Goal: Information Seeking & Learning: Learn about a topic

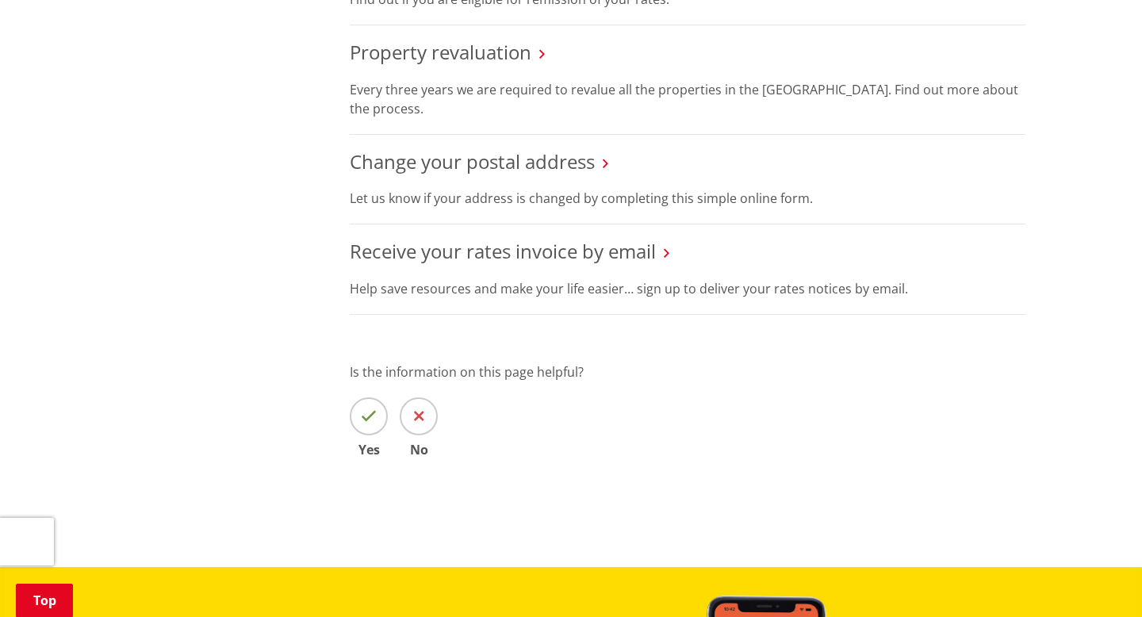
scroll to position [1093, 0]
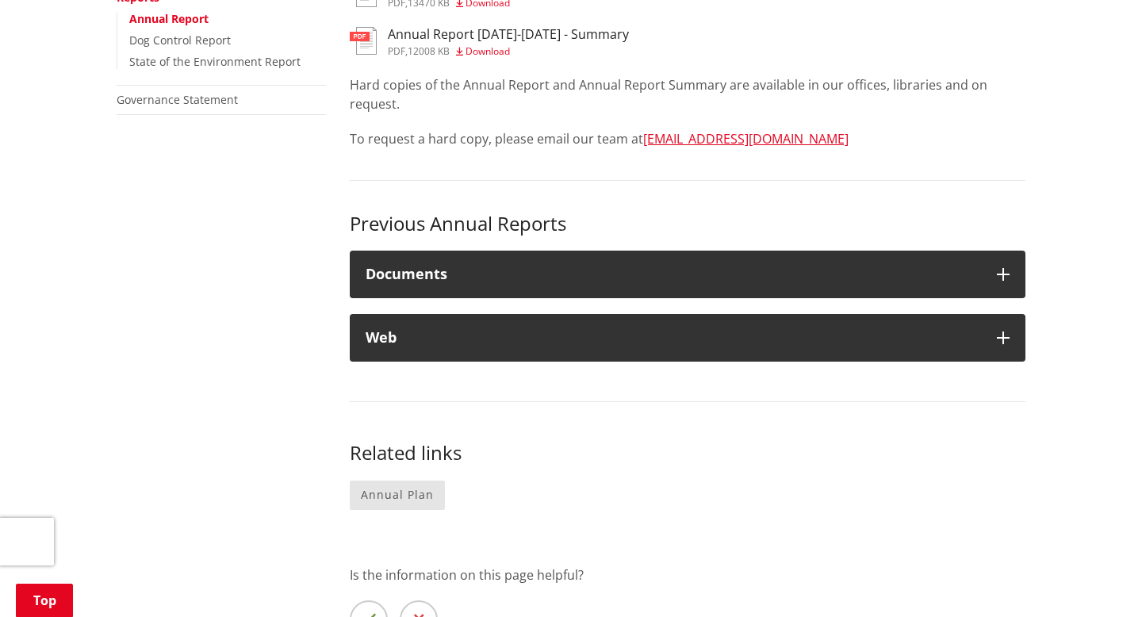
scroll to position [550, 0]
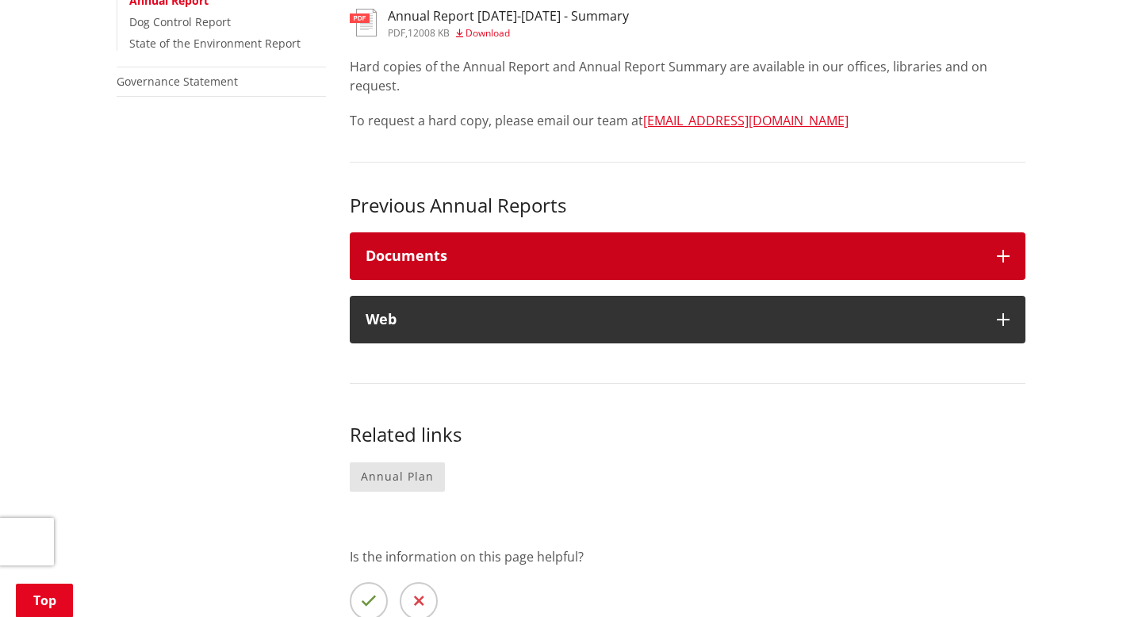
click at [431, 257] on h4 "Documents" at bounding box center [672, 256] width 615 height 16
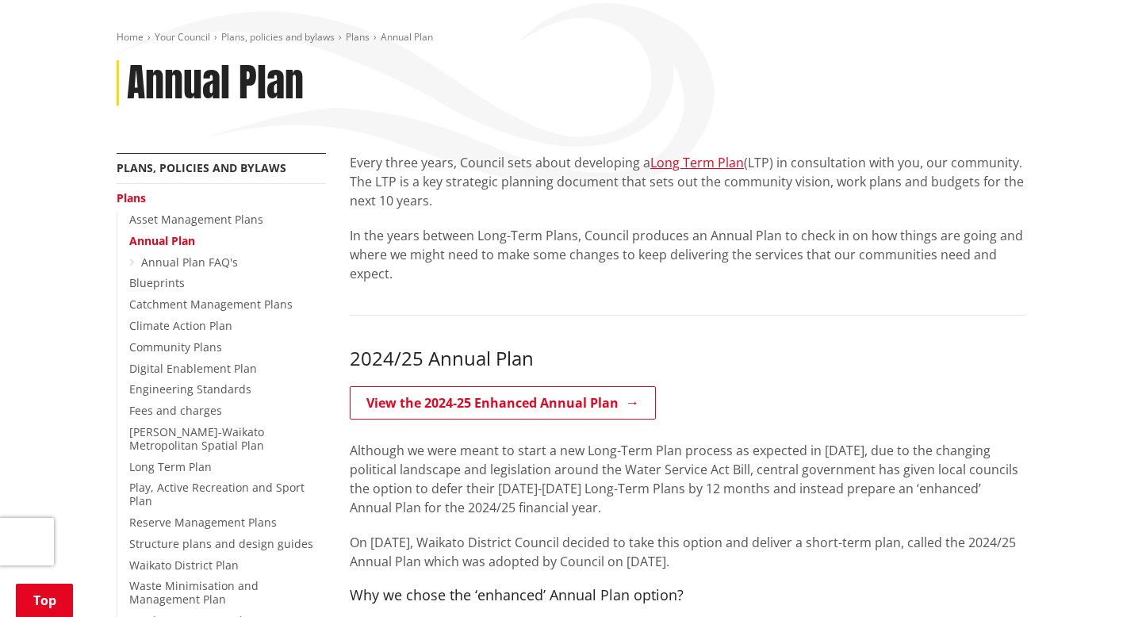
scroll to position [270, 0]
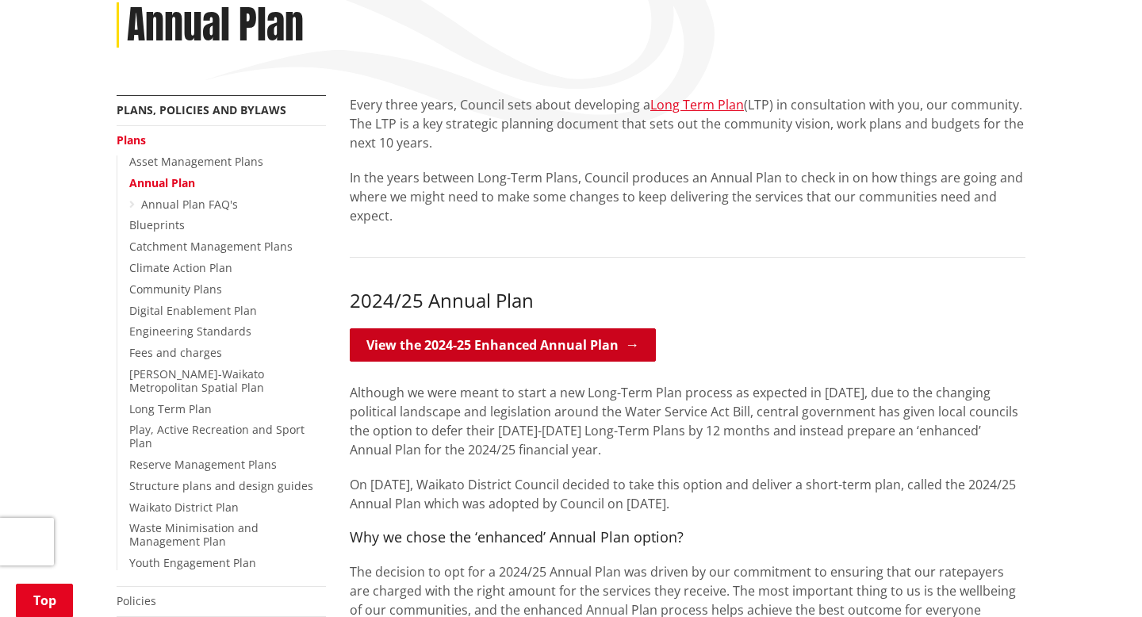
click at [549, 346] on link "View the 2024-25 Enhanced Annual Plan" at bounding box center [503, 344] width 306 height 33
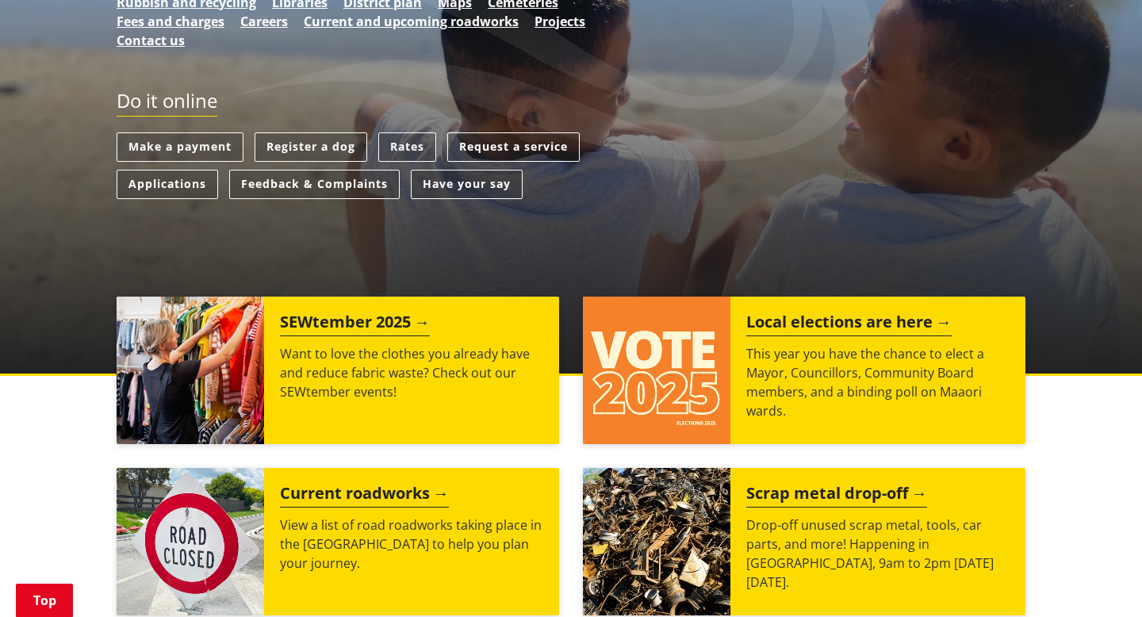
scroll to position [404, 0]
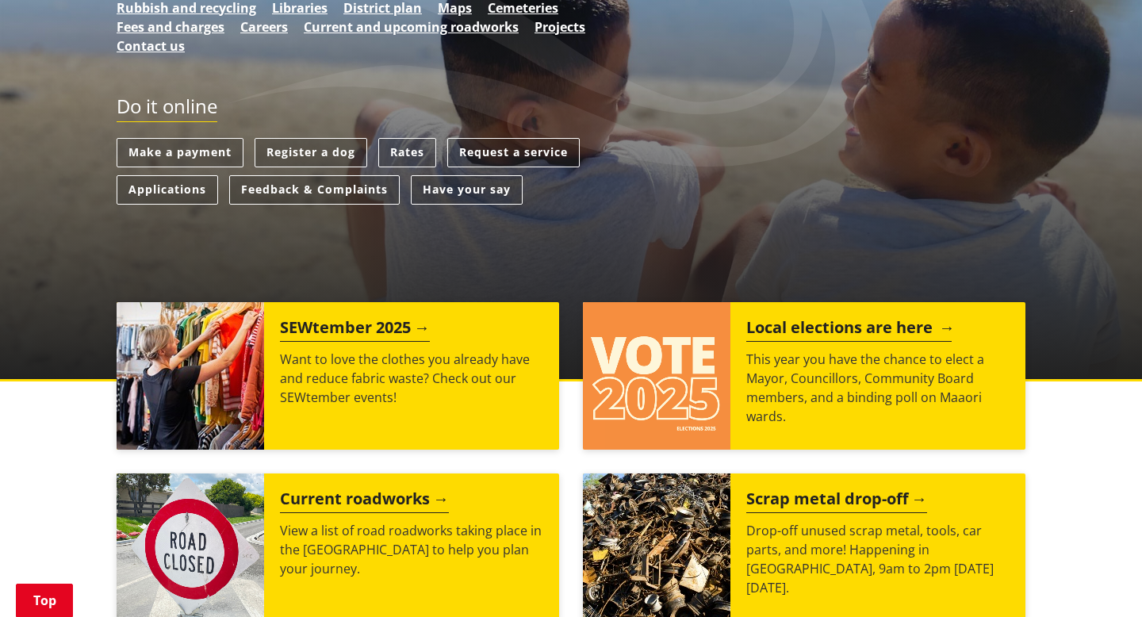
click at [812, 335] on h2 "Local elections are here" at bounding box center [848, 330] width 205 height 24
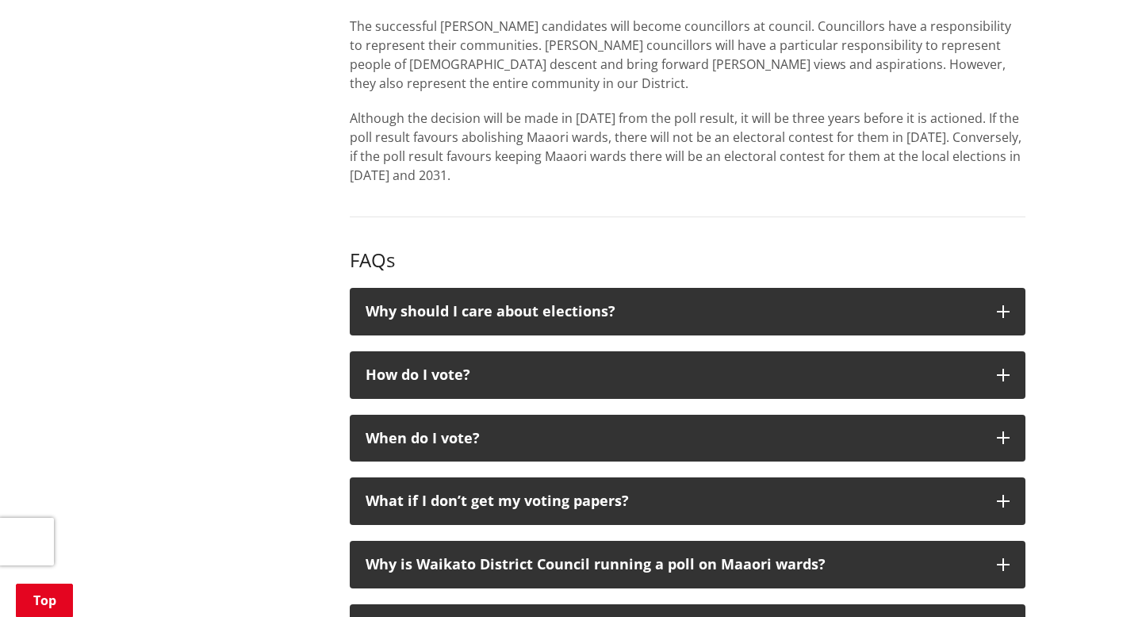
scroll to position [1344, 0]
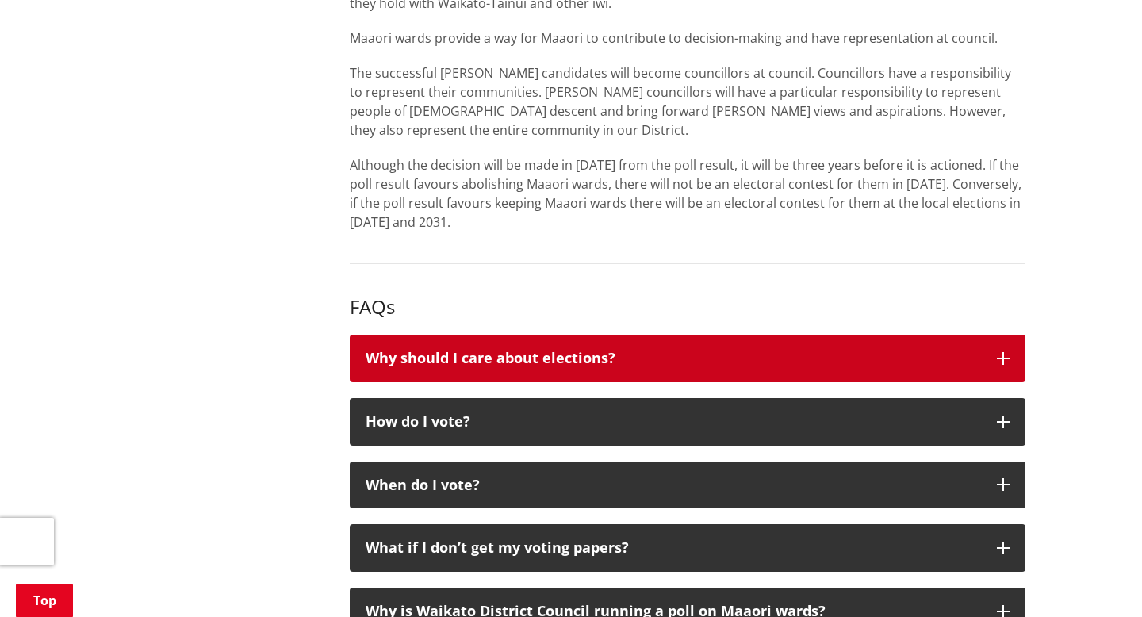
click at [679, 382] on button "Why should I care about elections?" at bounding box center [687, 359] width 675 height 48
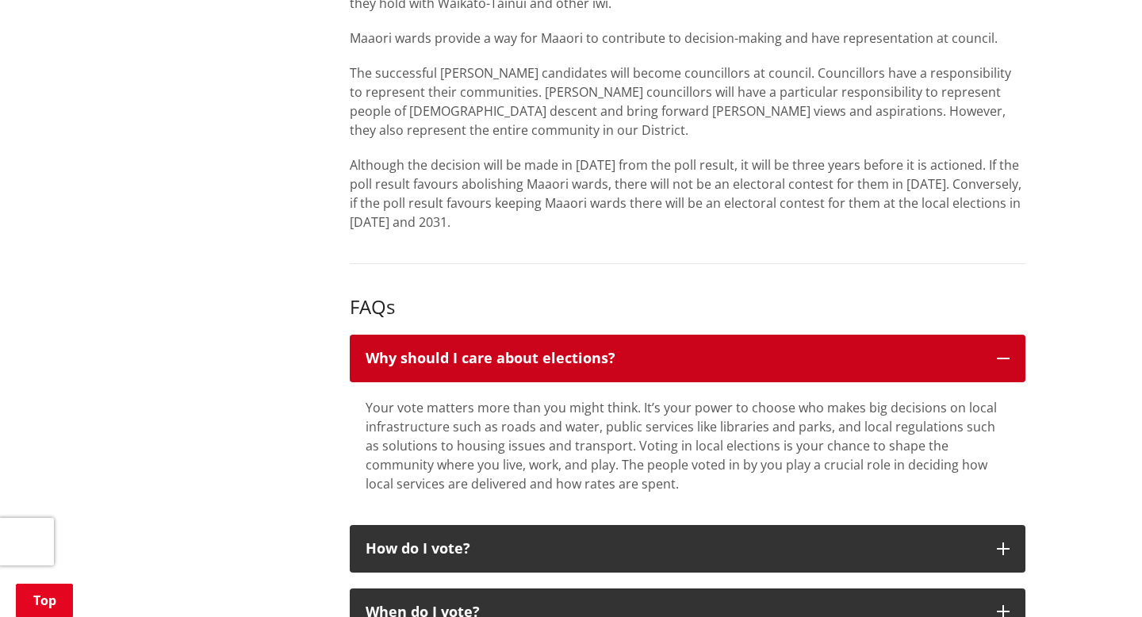
scroll to position [1629, 0]
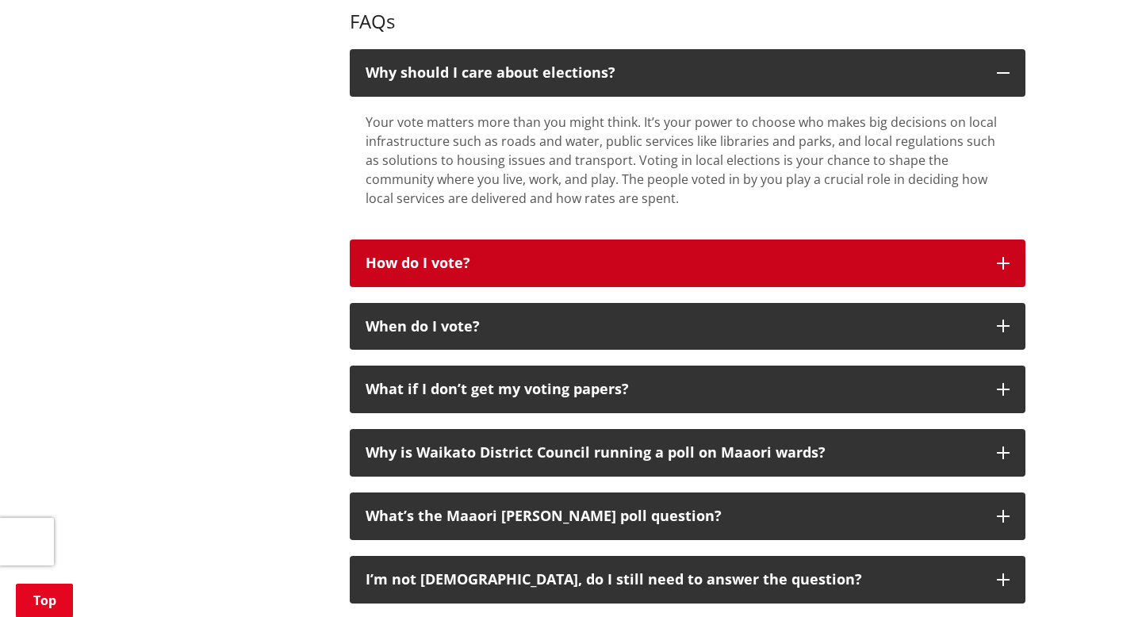
click at [674, 271] on div "How do I vote?" at bounding box center [672, 263] width 615 height 16
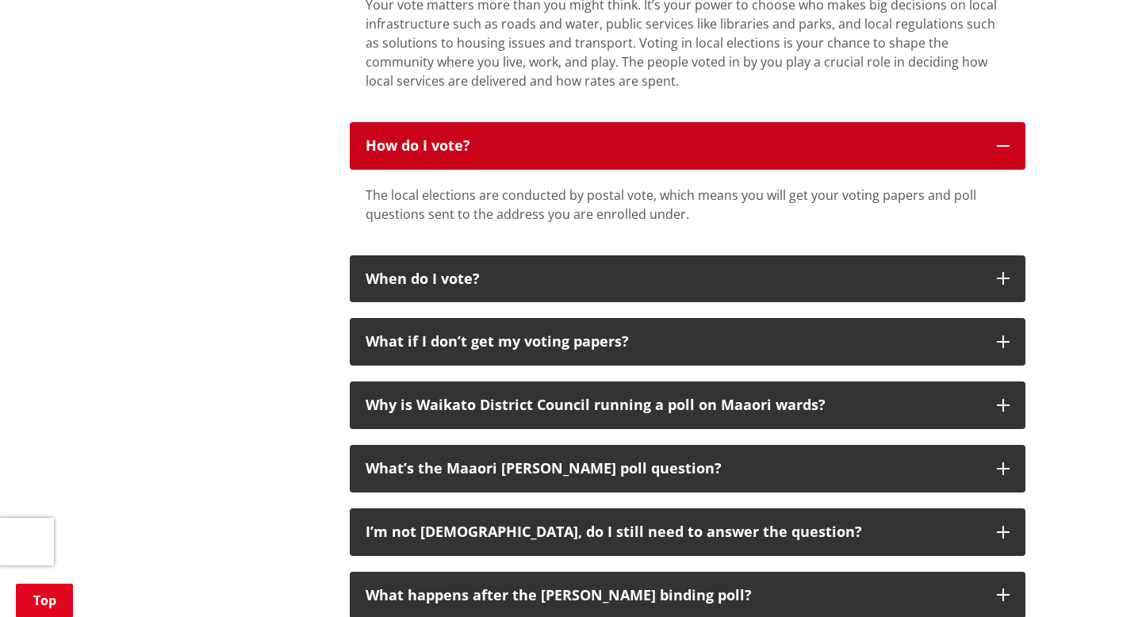
scroll to position [1748, 0]
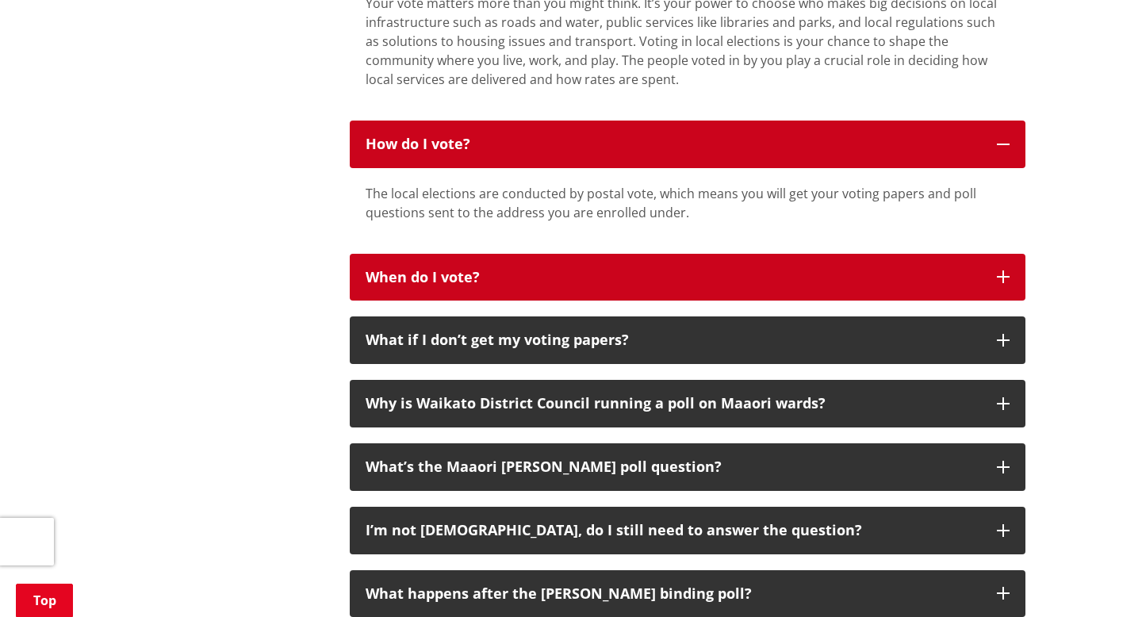
click at [674, 301] on button "When do I vote?" at bounding box center [687, 278] width 675 height 48
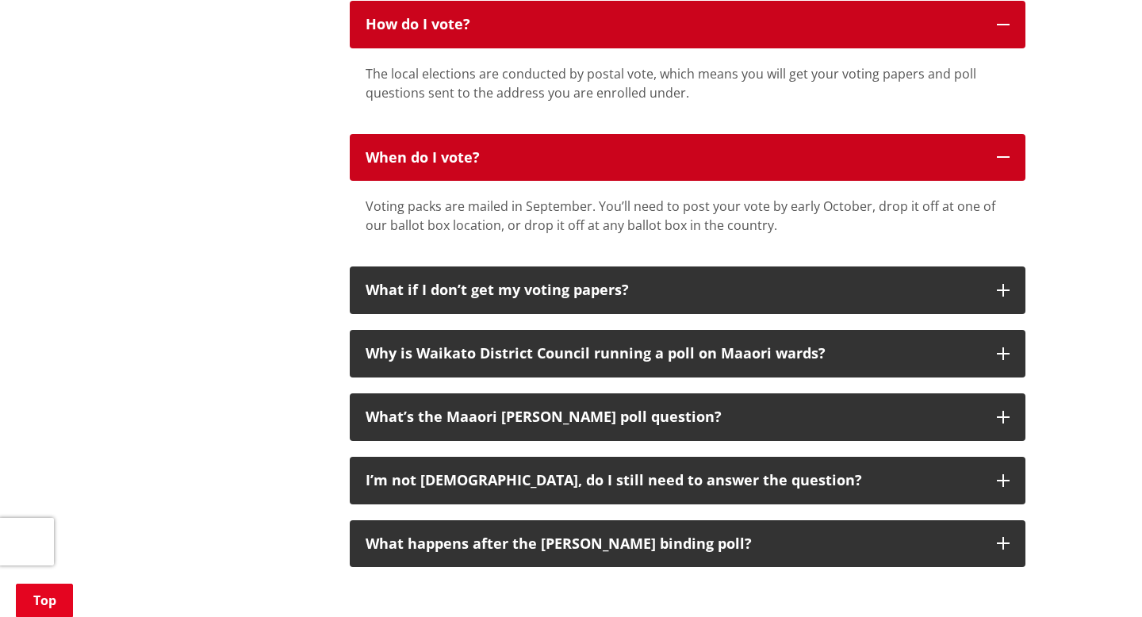
scroll to position [1869, 0]
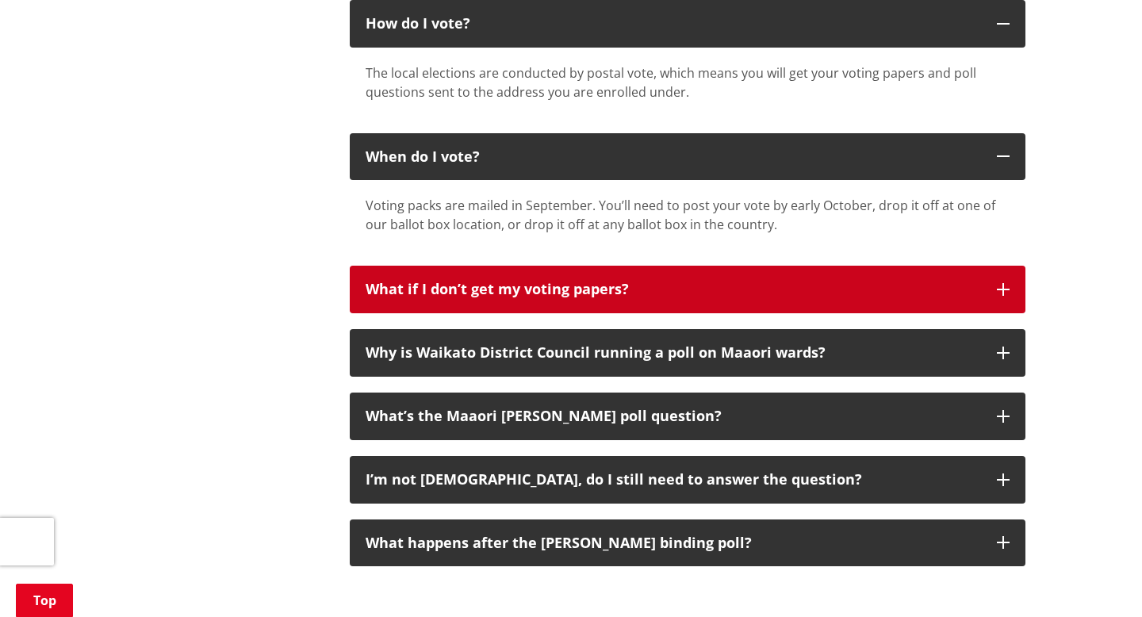
click at [679, 297] on div "What if I don’t get my voting papers?" at bounding box center [672, 289] width 615 height 16
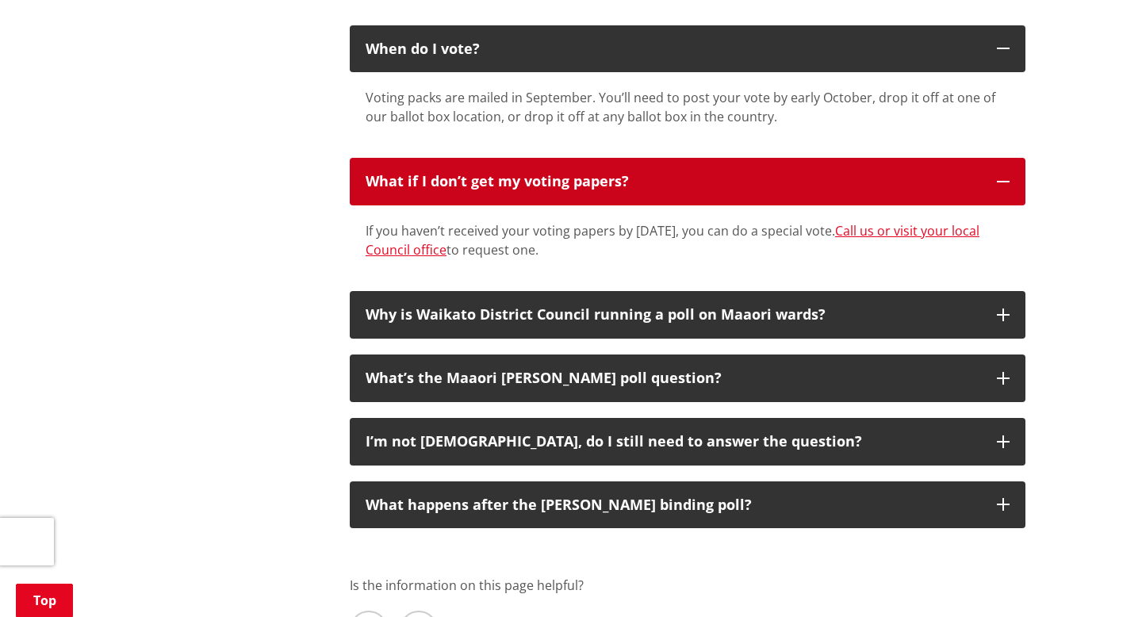
scroll to position [1981, 0]
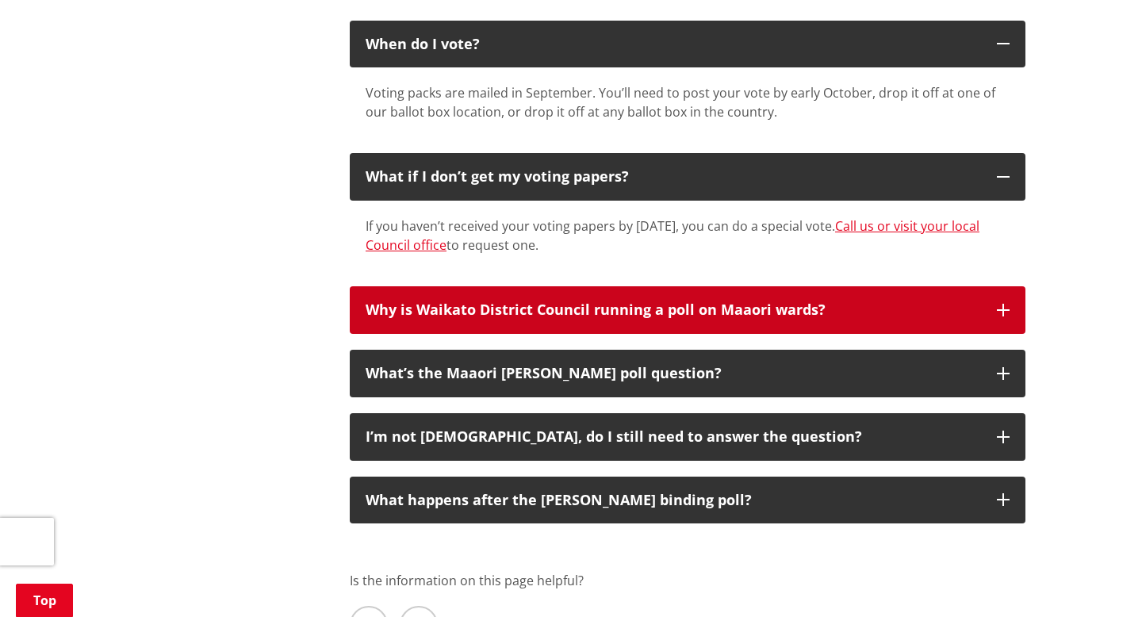
click at [679, 334] on button "Why is Waikato District Council running a poll on Maaori wards?" at bounding box center [687, 310] width 675 height 48
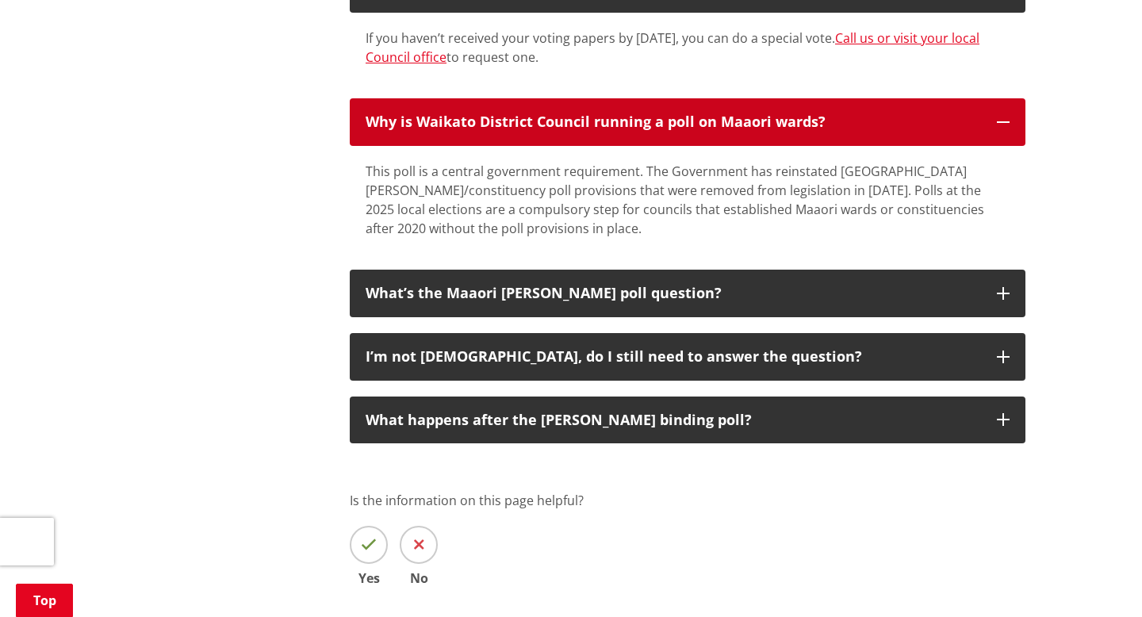
scroll to position [2171, 0]
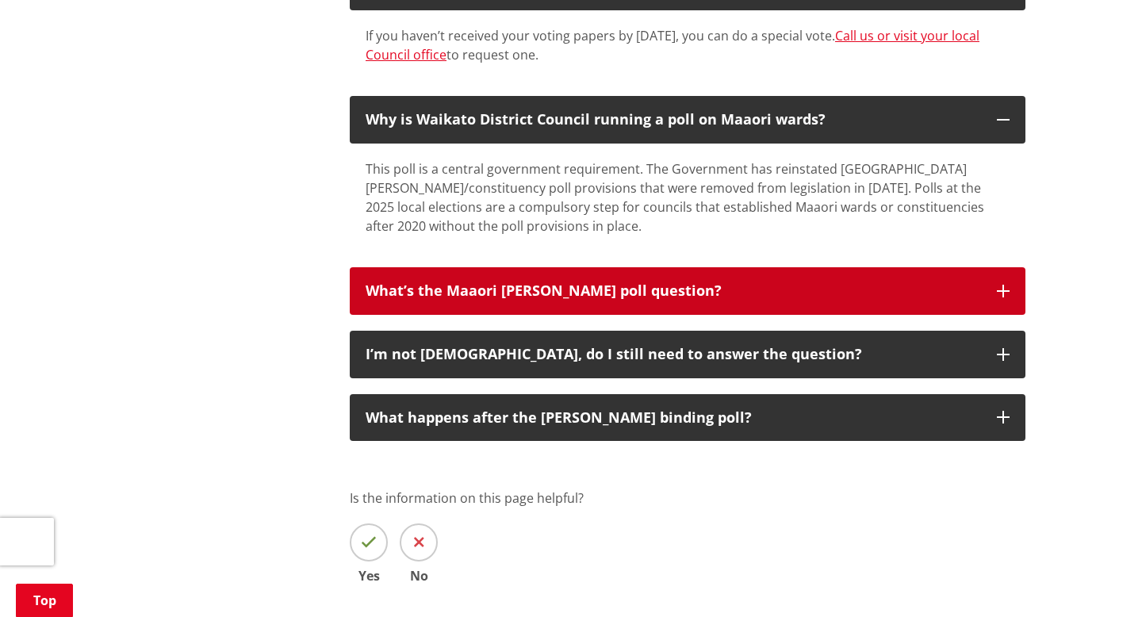
click at [678, 315] on button "What’s the Maaori [PERSON_NAME] poll question?" at bounding box center [687, 291] width 675 height 48
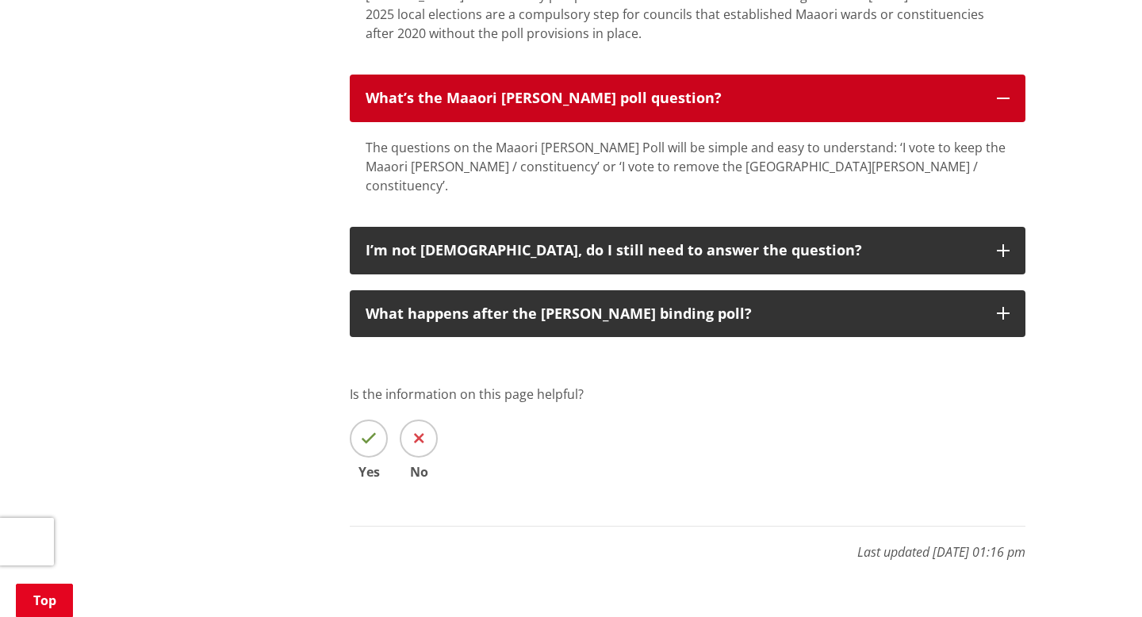
scroll to position [2382, 0]
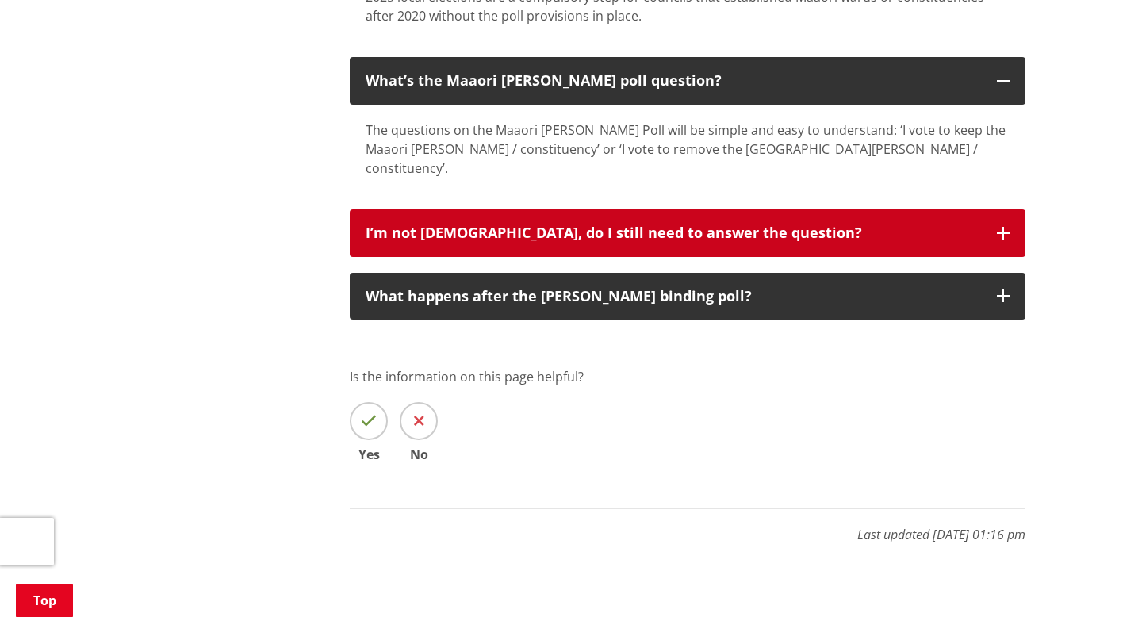
click at [676, 241] on div "I’m not [DEMOGRAPHIC_DATA], do I still need to answer the question?" at bounding box center [672, 233] width 615 height 16
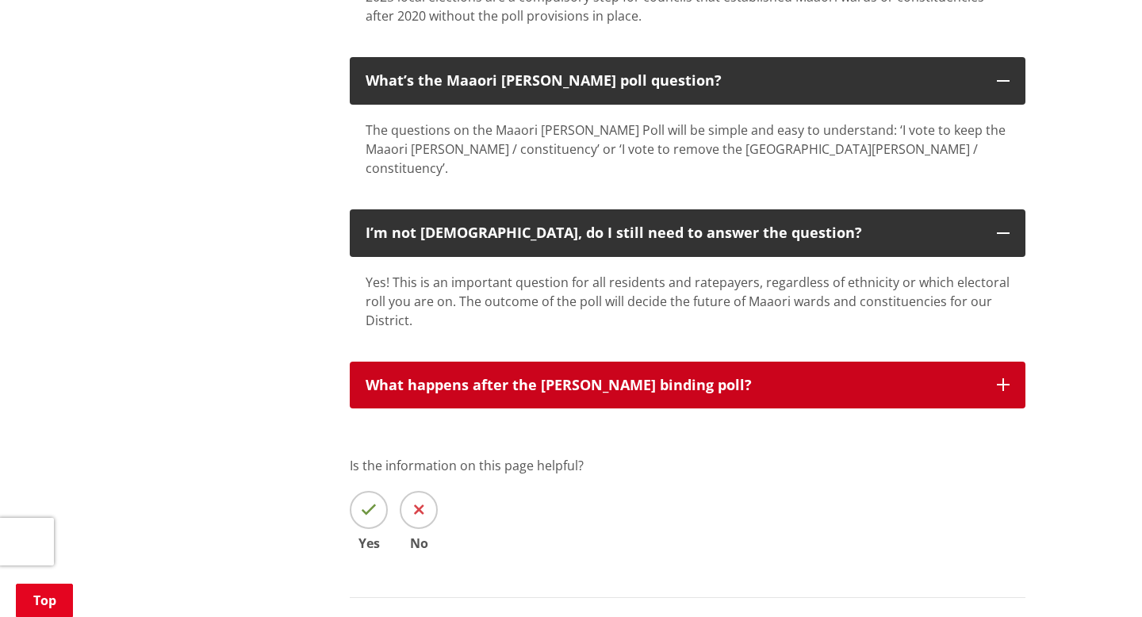
click at [682, 393] on div "What happens after the [PERSON_NAME] binding poll?" at bounding box center [672, 385] width 615 height 16
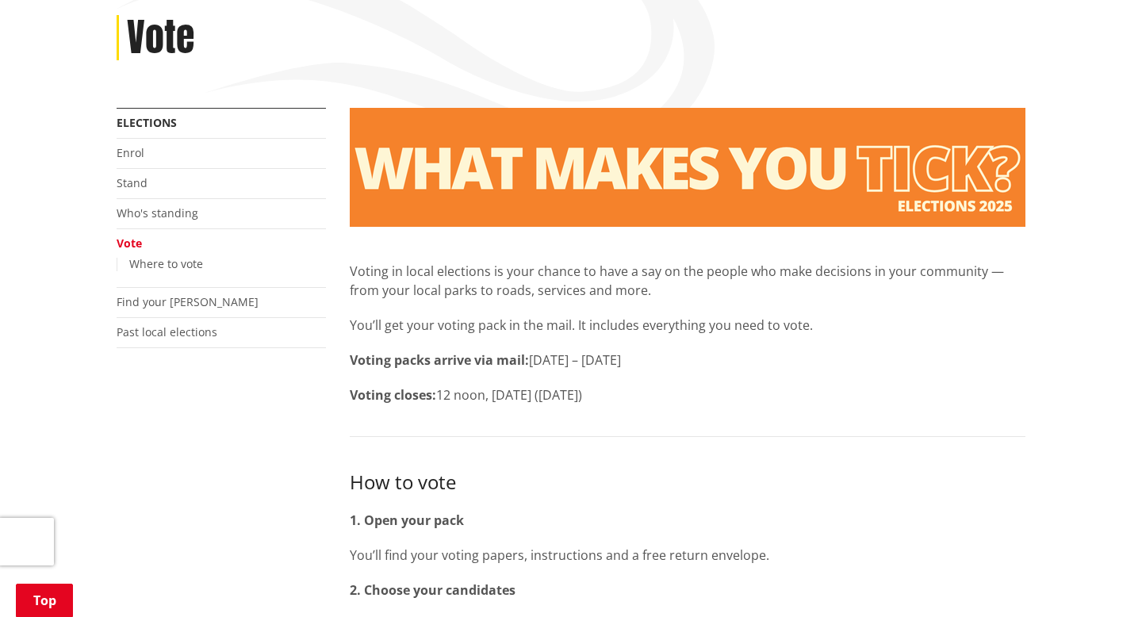
scroll to position [470, 0]
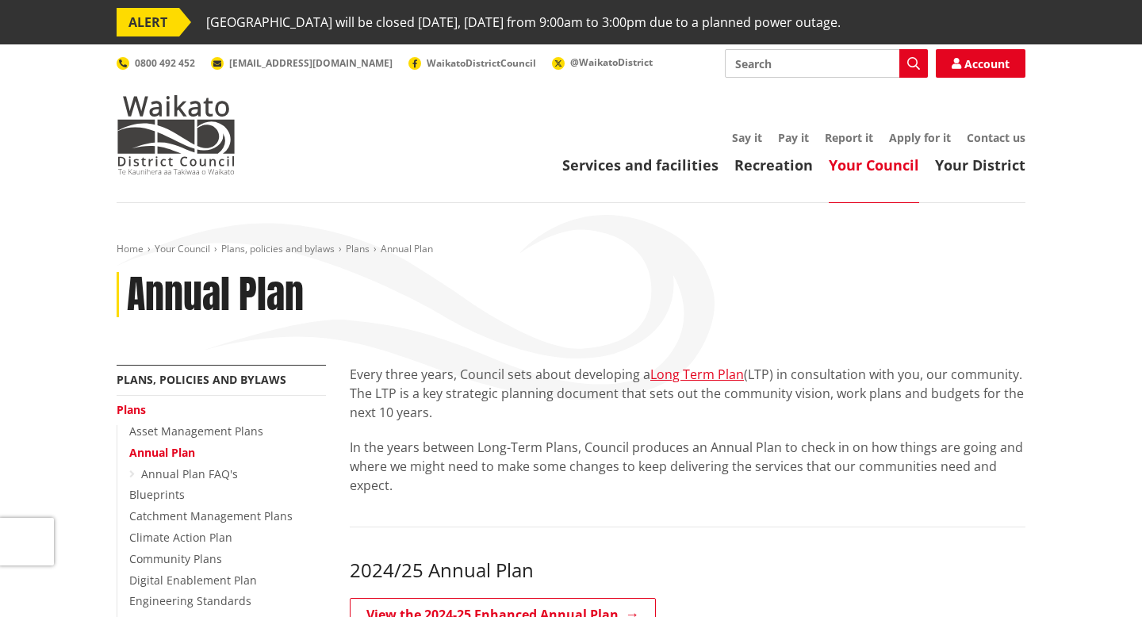
scroll to position [270, 0]
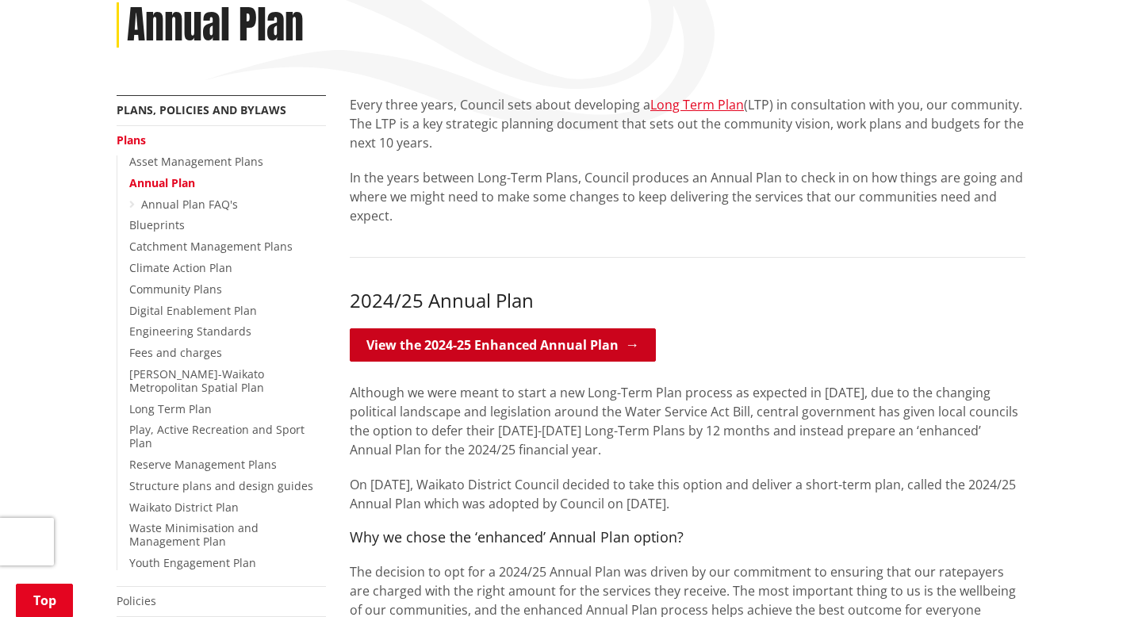
click at [419, 340] on link "View the 2024-25 Enhanced Annual Plan" at bounding box center [503, 344] width 306 height 33
